Goal: Transaction & Acquisition: Purchase product/service

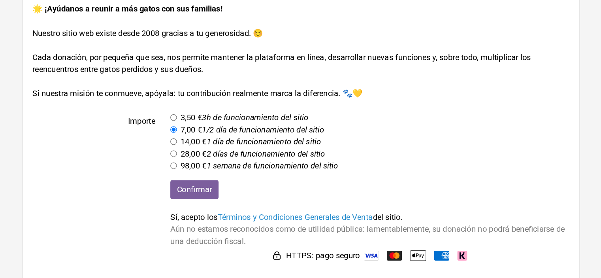
scroll to position [61, 0]
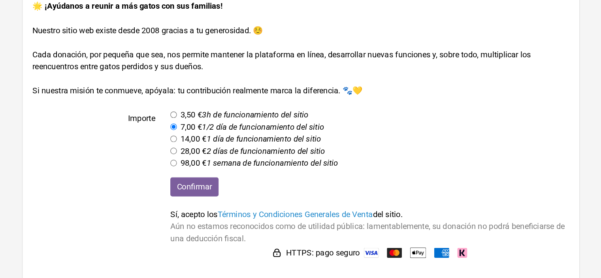
click at [195, 226] on div "Confirmar Sí, acepto los Términos y Condiciones Generales de Venta del sitio. A…" at bounding box center [355, 231] width 326 height 66
click at [190, 226] on label at bounding box center [138, 231] width 109 height 66
click at [186, 219] on label at bounding box center [138, 231] width 109 height 66
click at [201, 149] on input "radio" at bounding box center [200, 149] width 5 height 5
radio input "true"
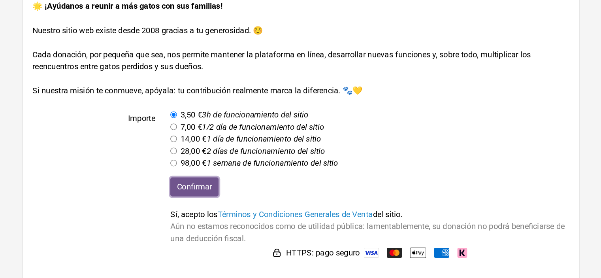
click at [218, 204] on input "Confirmar" at bounding box center [217, 205] width 38 height 15
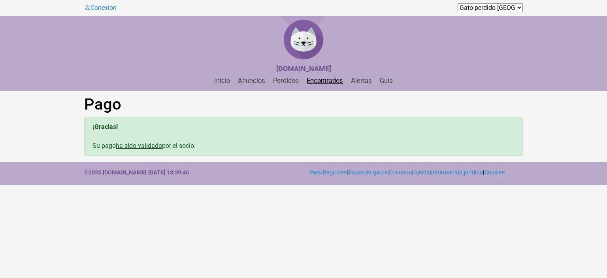
click at [328, 82] on link "Encontrados" at bounding box center [325, 81] width 43 height 8
